Goal: Task Accomplishment & Management: Manage account settings

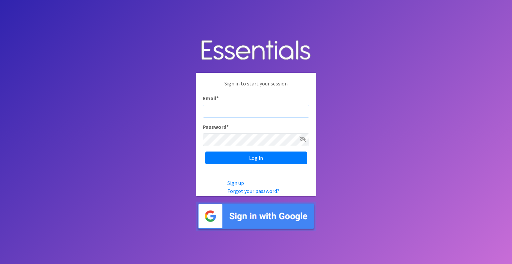
type input "mobile@miamidiaperbank.com"
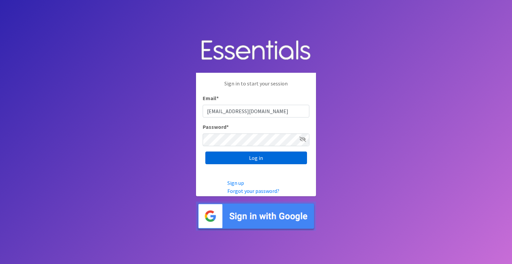
click at [271, 157] on input "Log in" at bounding box center [256, 157] width 102 height 13
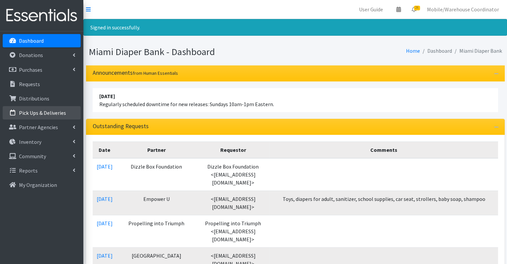
click at [36, 109] on p "Pick Ups & Deliveries" at bounding box center [42, 112] width 47 height 7
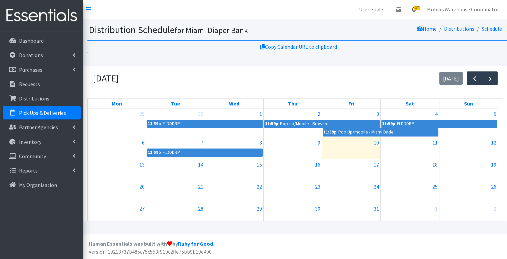
click at [416, 9] on span "27" at bounding box center [417, 8] width 6 height 5
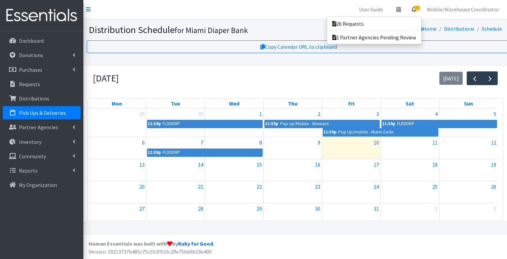
click at [418, 9] on span "27" at bounding box center [417, 8] width 6 height 5
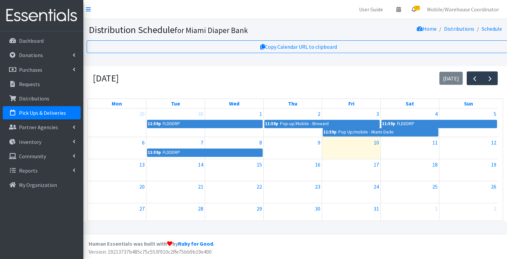
click at [419, 7] on span "27" at bounding box center [417, 8] width 6 height 5
click at [408, 18] on link "26 Requests" at bounding box center [374, 23] width 94 height 13
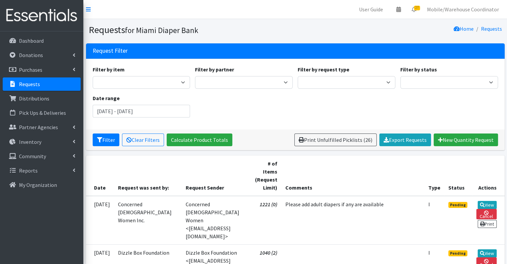
click at [490, 103] on div "Filter by item Adult Briefs (Large/X-Large) Adult Briefs (Medium/Large) Adult B…" at bounding box center [295, 93] width 410 height 57
click at [420, 8] on span "27" at bounding box center [417, 8] width 6 height 5
click at [368, 21] on link "26 Requests" at bounding box center [374, 23] width 94 height 13
